Goal: Task Accomplishment & Management: Use online tool/utility

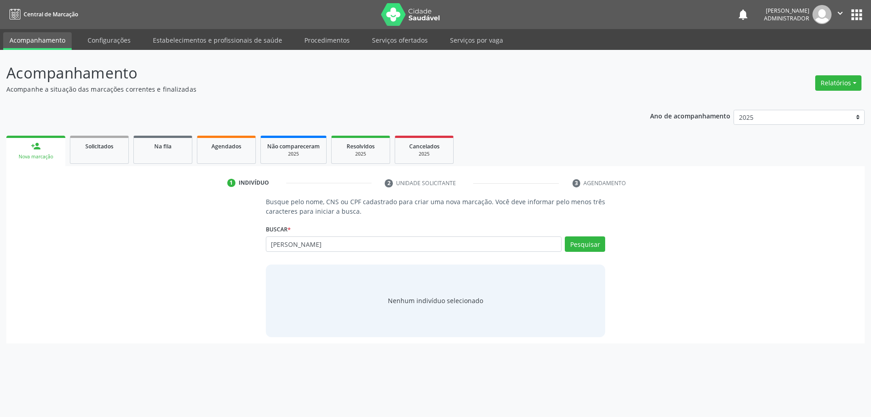
drag, startPoint x: 404, startPoint y: 42, endPoint x: 425, endPoint y: 93, distance: 54.9
click at [403, 42] on link "Serviços ofertados" at bounding box center [400, 40] width 68 height 16
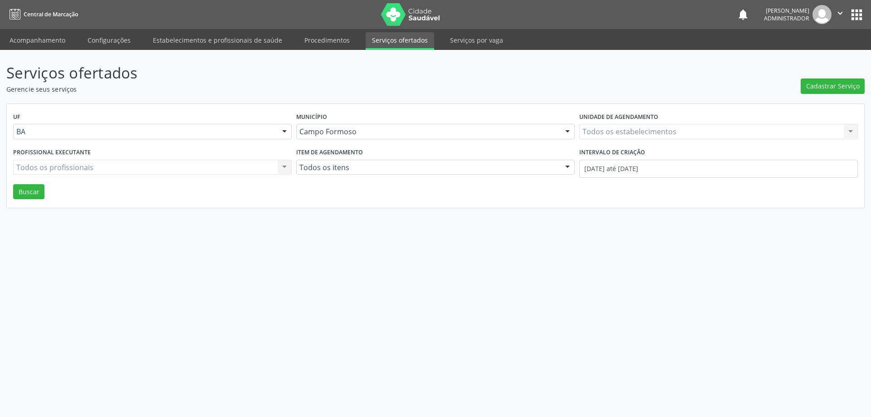
click at [610, 132] on div "Todos os estabelecimentos Todos os estabelecimentos Nenhum resultado encontrado…" at bounding box center [718, 131] width 279 height 15
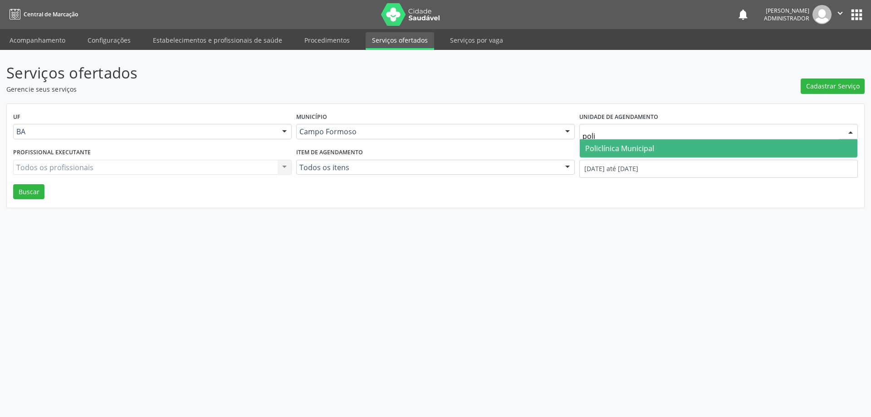
type input "polic"
click at [622, 145] on span "Policlínica Municipal" at bounding box center [619, 148] width 69 height 10
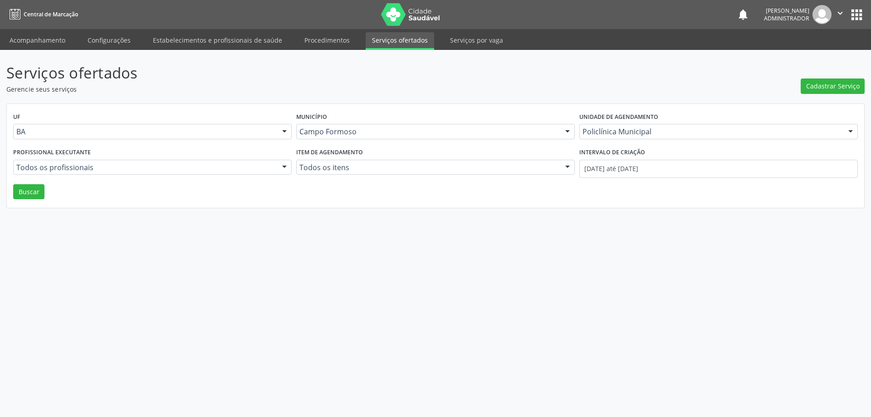
click at [285, 164] on div at bounding box center [285, 167] width 14 height 15
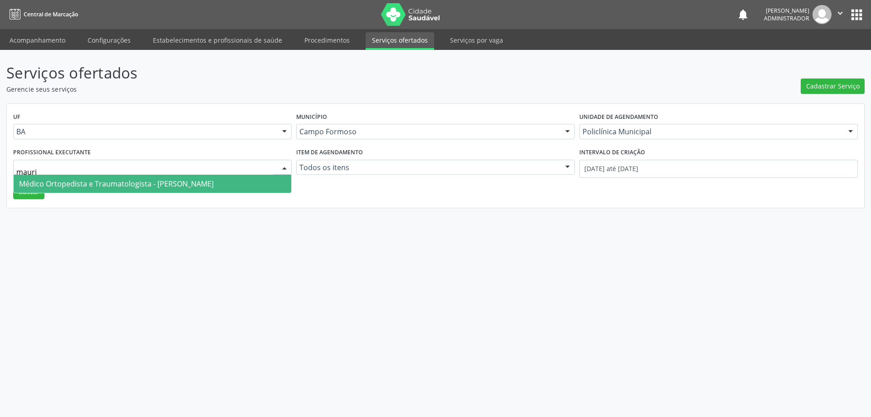
type input "mauric"
click at [265, 183] on span "Médico Ortopedista e Traumatologista - Mauricio Cardoso Ribeiro Junior" at bounding box center [153, 184] width 278 height 18
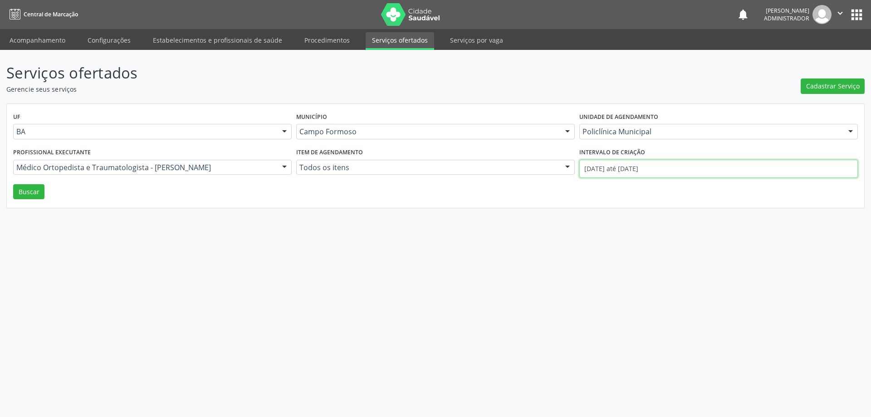
click at [632, 168] on input "01/10/2025 até 13/10/2025" at bounding box center [718, 169] width 279 height 18
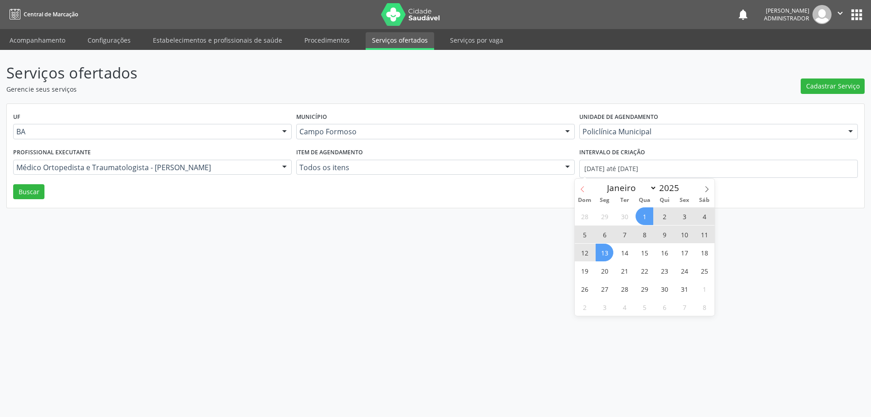
click at [582, 189] on icon at bounding box center [582, 189] width 6 height 6
select select "8"
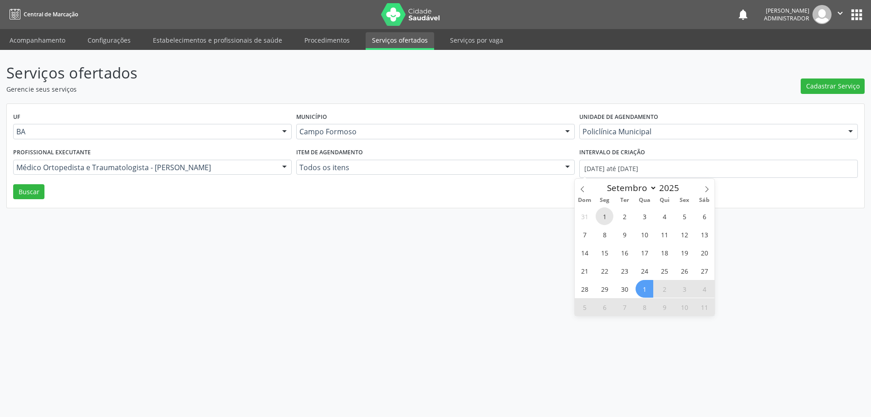
click at [606, 213] on span "1" at bounding box center [605, 216] width 18 height 18
type input "01/09/2025"
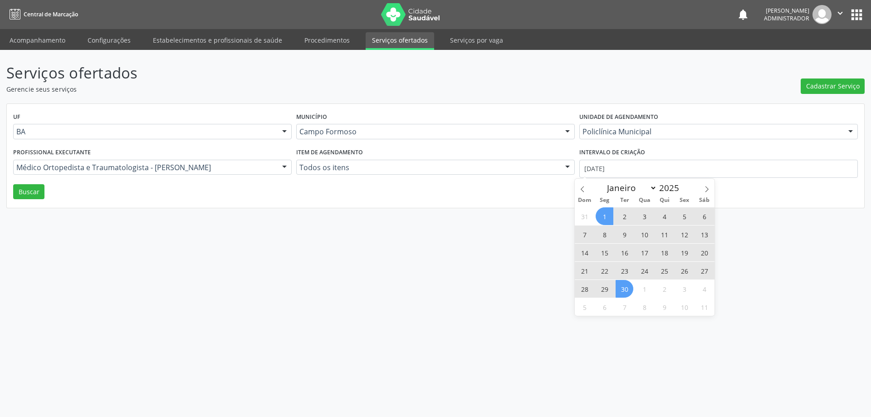
drag, startPoint x: 626, startPoint y: 290, endPoint x: 501, endPoint y: 221, distance: 141.9
click at [626, 290] on span "30" at bounding box center [625, 289] width 18 height 18
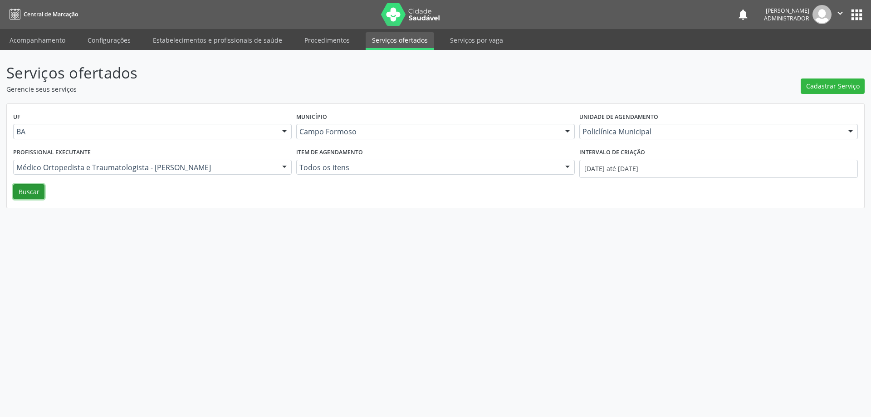
click at [24, 193] on button "Buscar" at bounding box center [28, 191] width 31 height 15
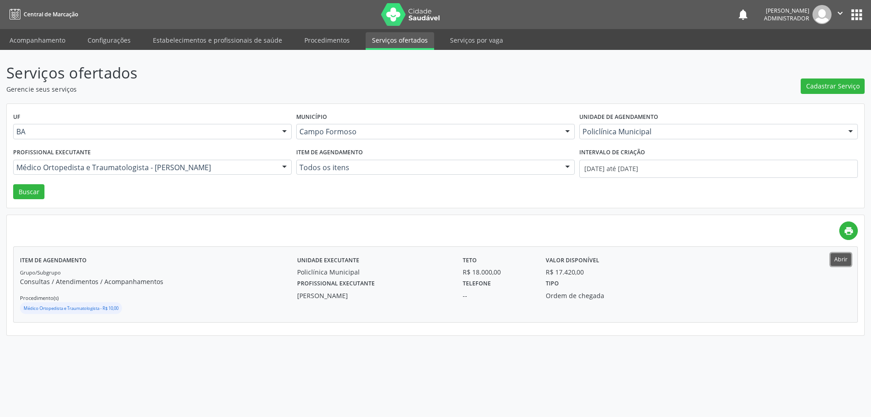
click at [841, 264] on button "Abrir" at bounding box center [841, 259] width 20 height 12
click at [52, 39] on link "Acompanhamento" at bounding box center [37, 40] width 68 height 16
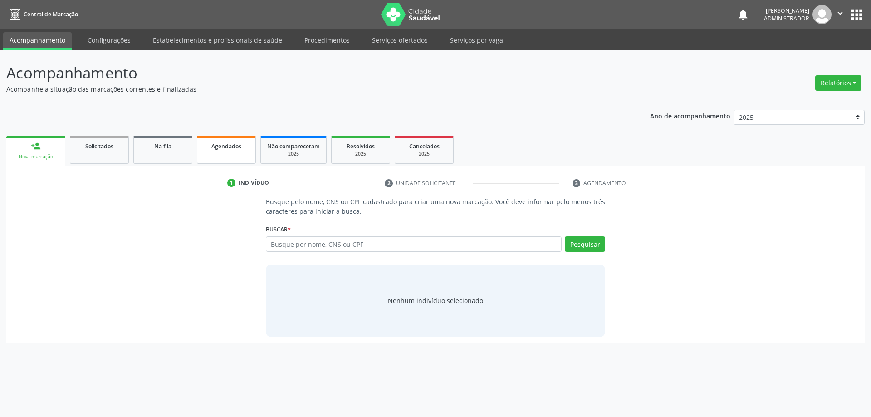
click at [231, 147] on span "Agendados" at bounding box center [226, 146] width 30 height 8
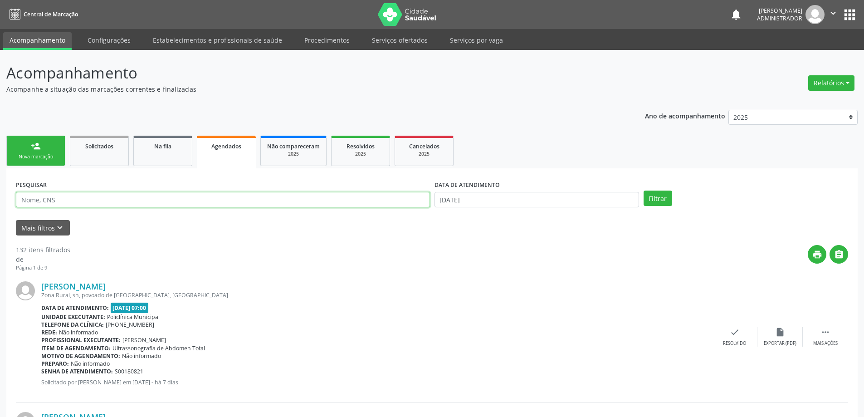
click at [290, 198] on input "text" at bounding box center [223, 199] width 414 height 15
type input "marcondes gomes"
click at [465, 199] on input "13/10/2025" at bounding box center [537, 199] width 205 height 15
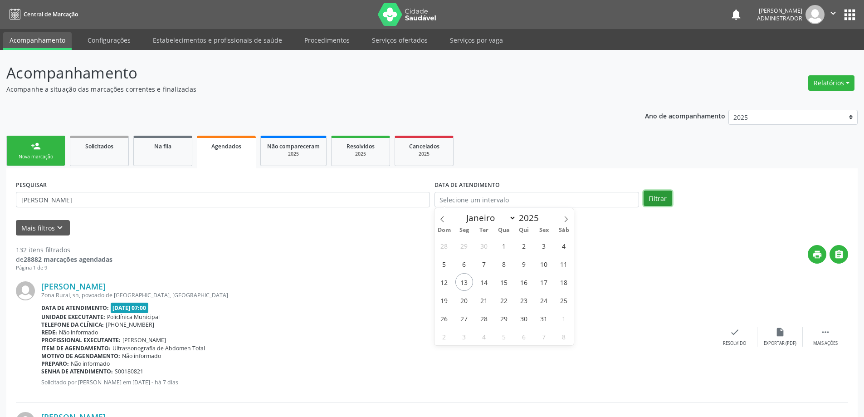
click at [665, 198] on button "Filtrar" at bounding box center [658, 198] width 29 height 15
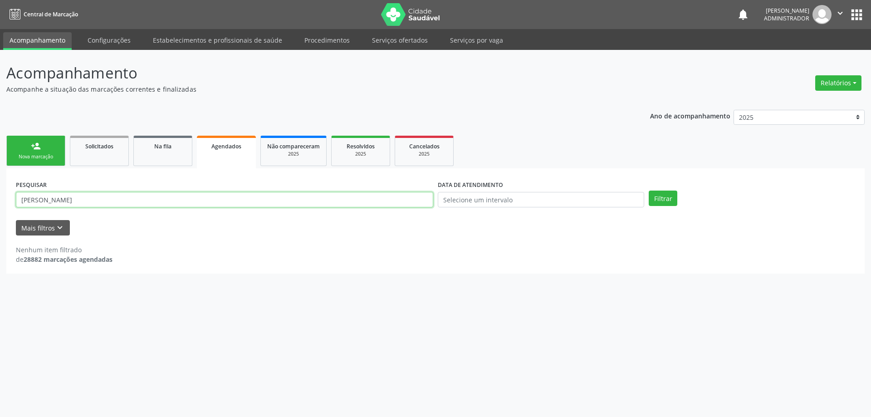
click at [115, 199] on input "marcondes gomes" at bounding box center [224, 199] width 417 height 15
type input "marcondes gomes lopes"
click at [658, 195] on button "Filtrar" at bounding box center [663, 198] width 29 height 15
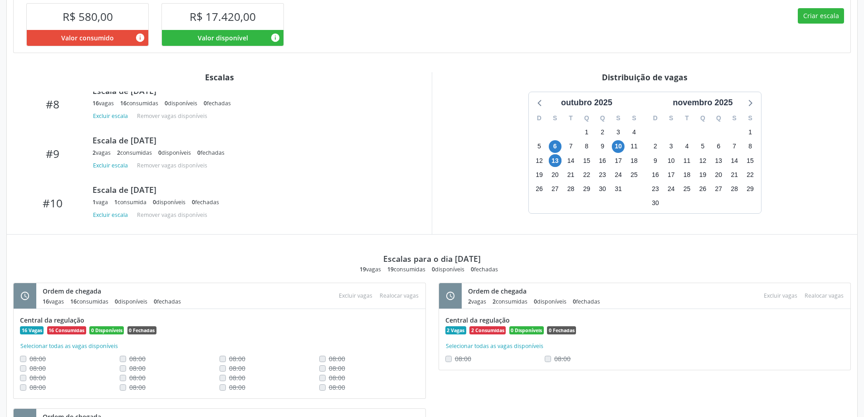
scroll to position [227, 0]
